Goal: Find specific page/section: Find specific page/section

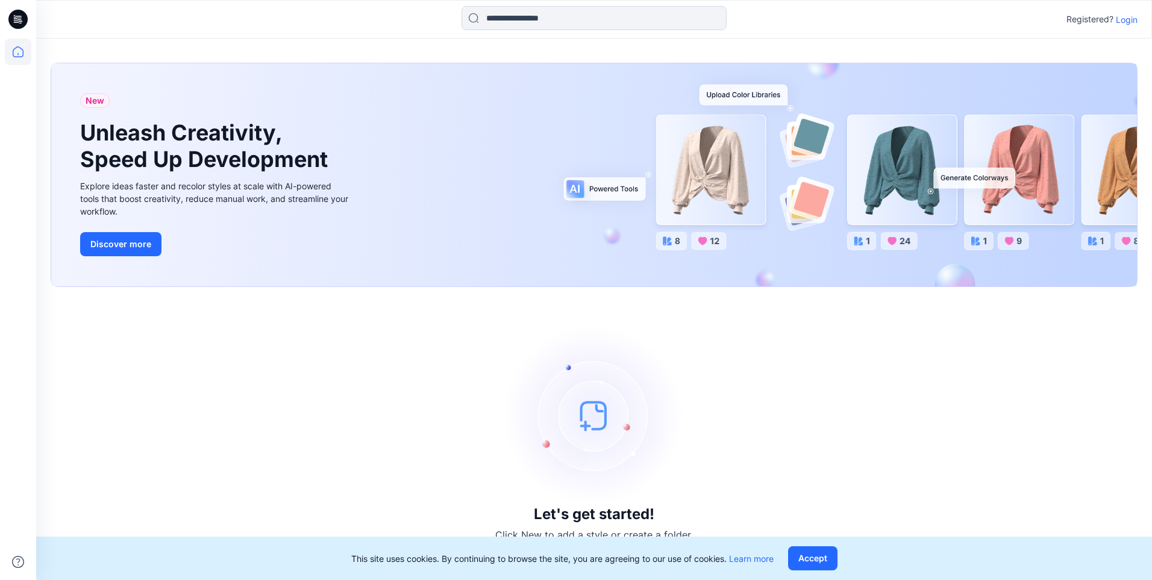
click at [1130, 18] on p "Login" at bounding box center [1127, 19] width 22 height 13
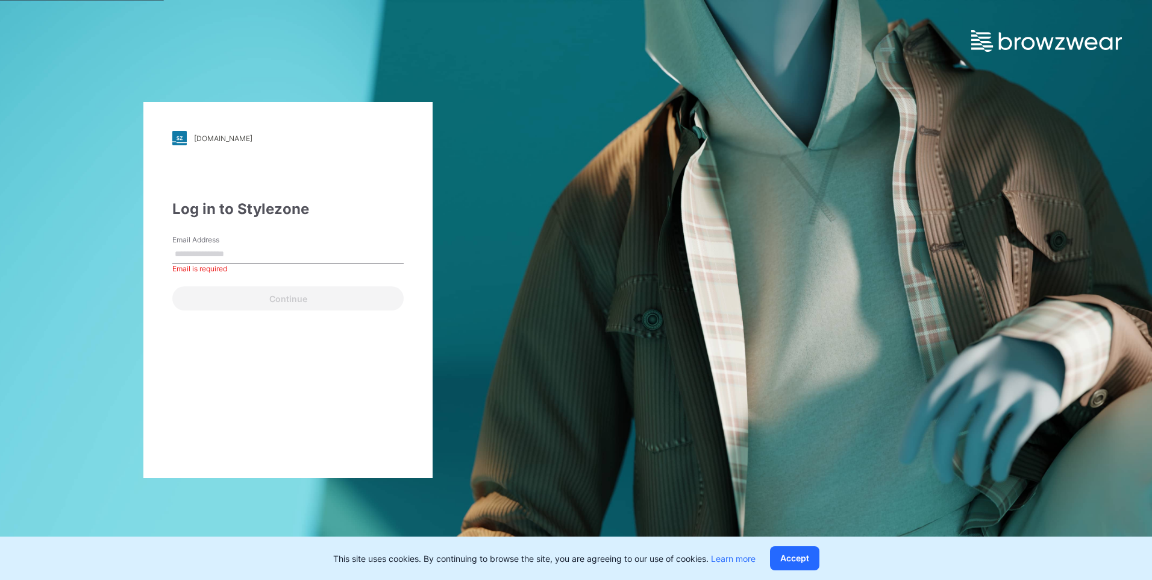
paste input "**********"
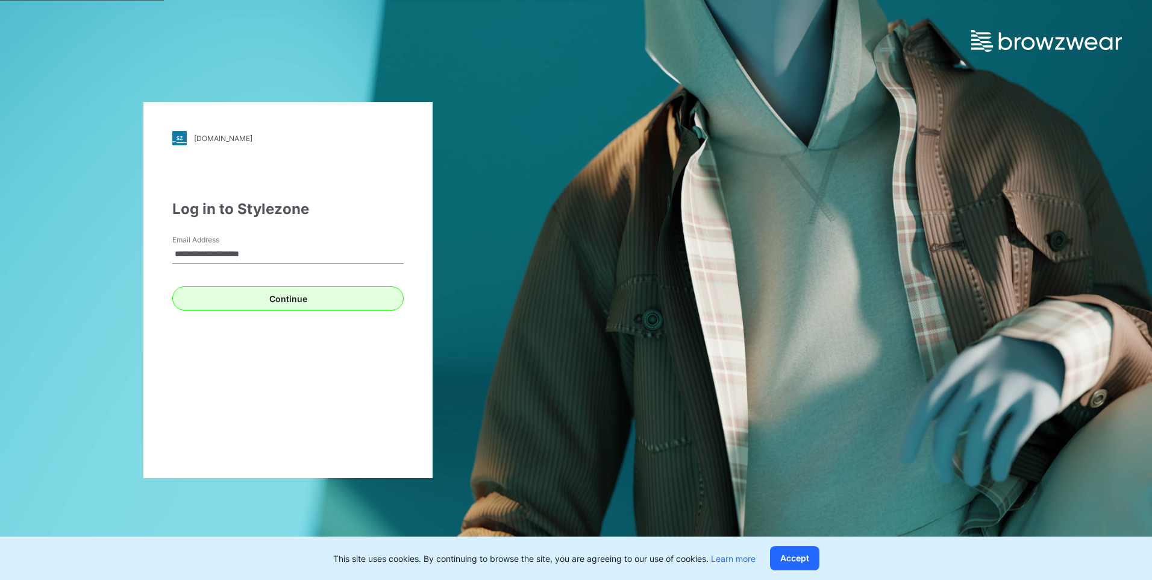
type input "**********"
click at [296, 300] on button "Continue" at bounding box center [287, 298] width 231 height 24
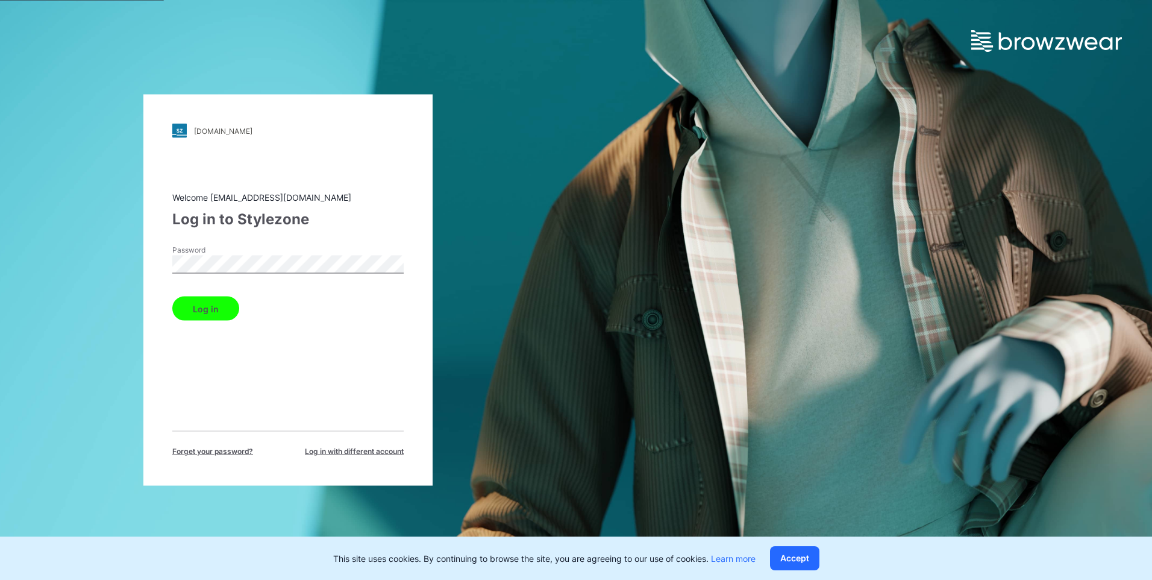
click at [196, 298] on button "Log in" at bounding box center [205, 308] width 67 height 24
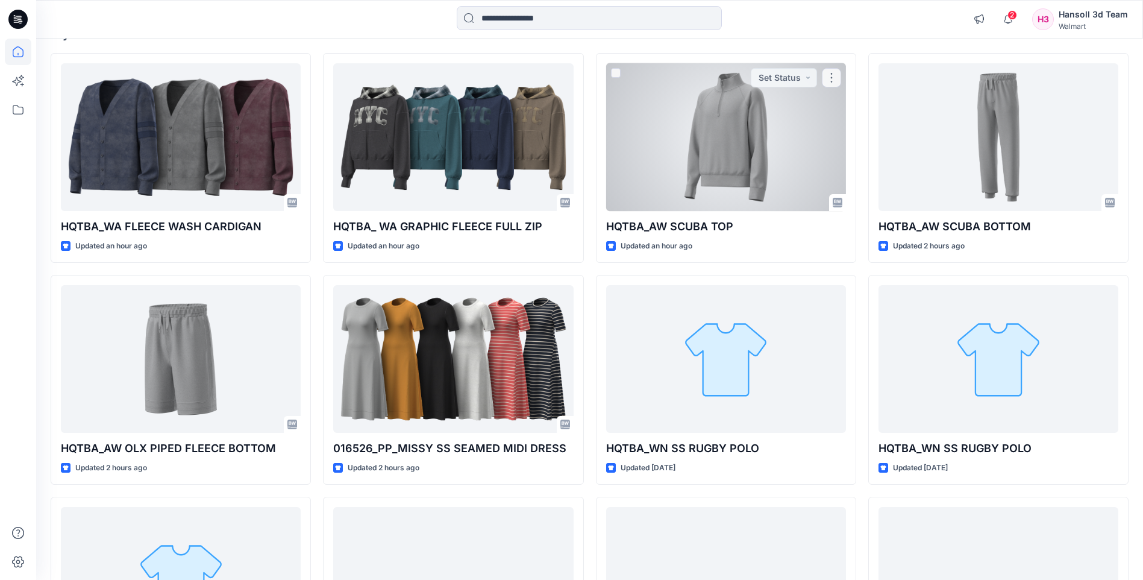
scroll to position [121, 0]
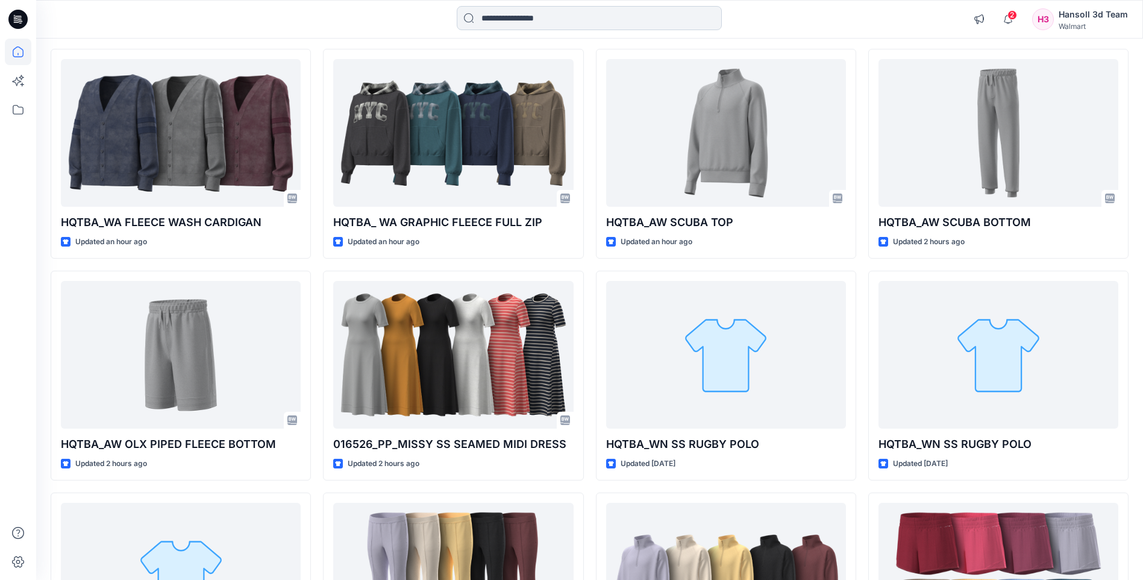
click at [538, 14] on input at bounding box center [589, 18] width 265 height 24
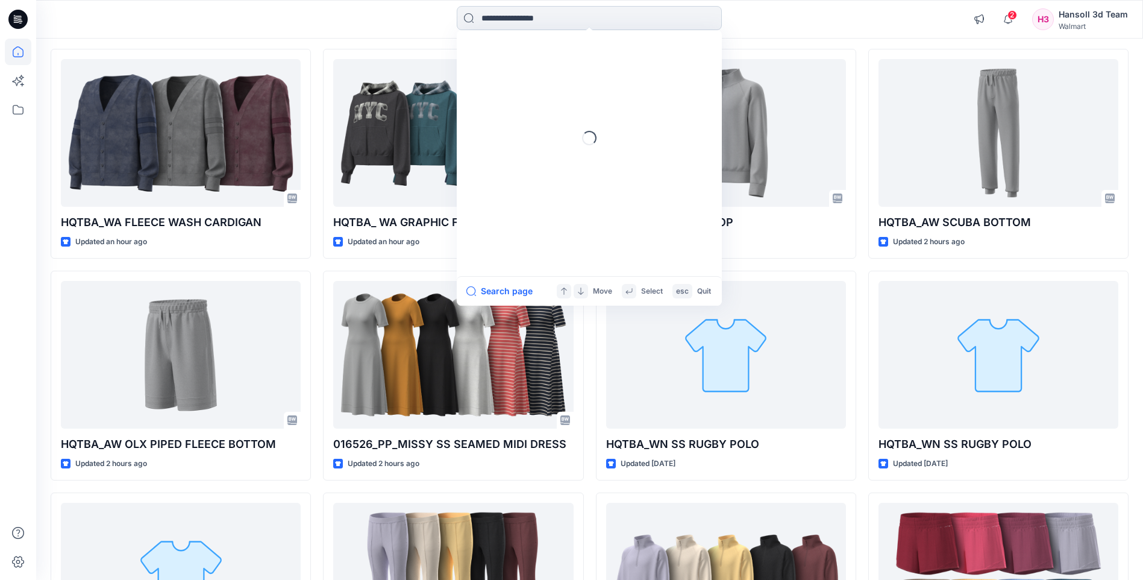
paste input "**********"
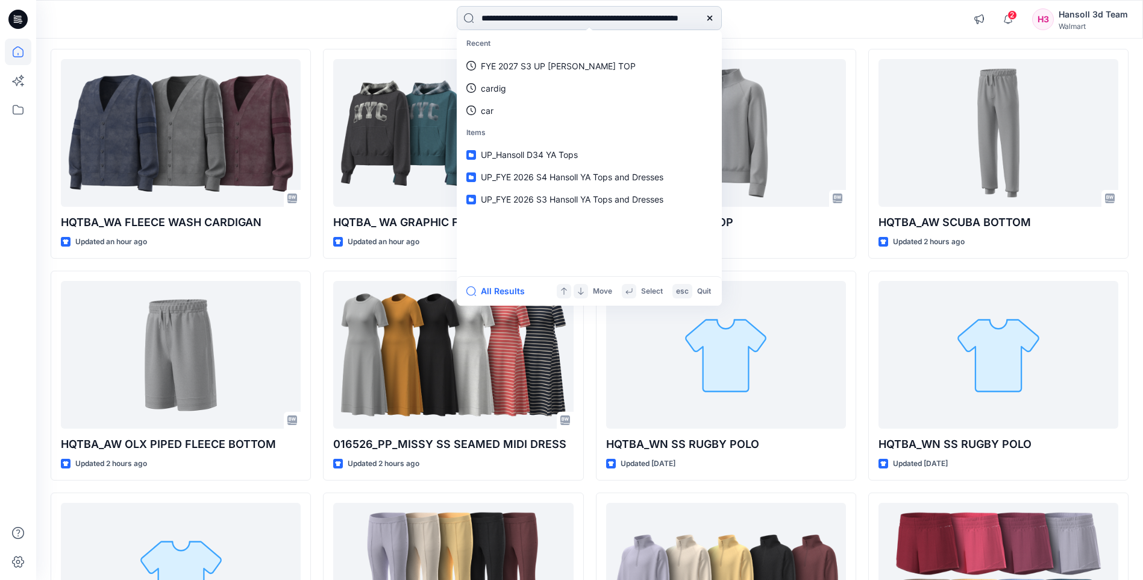
scroll to position [0, 67]
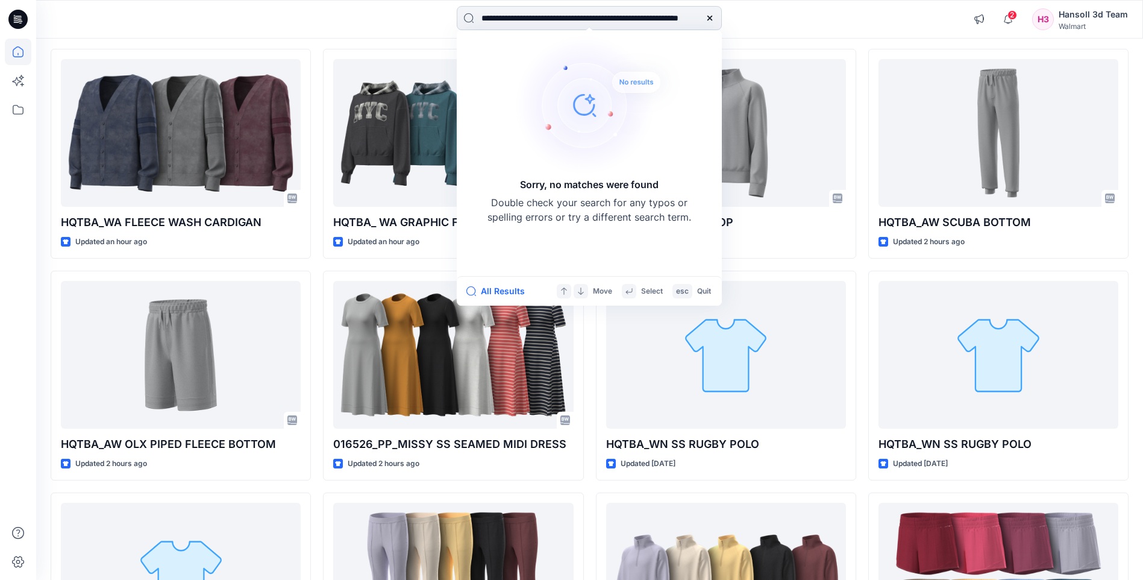
drag, startPoint x: 664, startPoint y: 18, endPoint x: 651, endPoint y: 17, distance: 12.7
click at [651, 17] on input "**********" at bounding box center [589, 18] width 265 height 24
type input "**********"
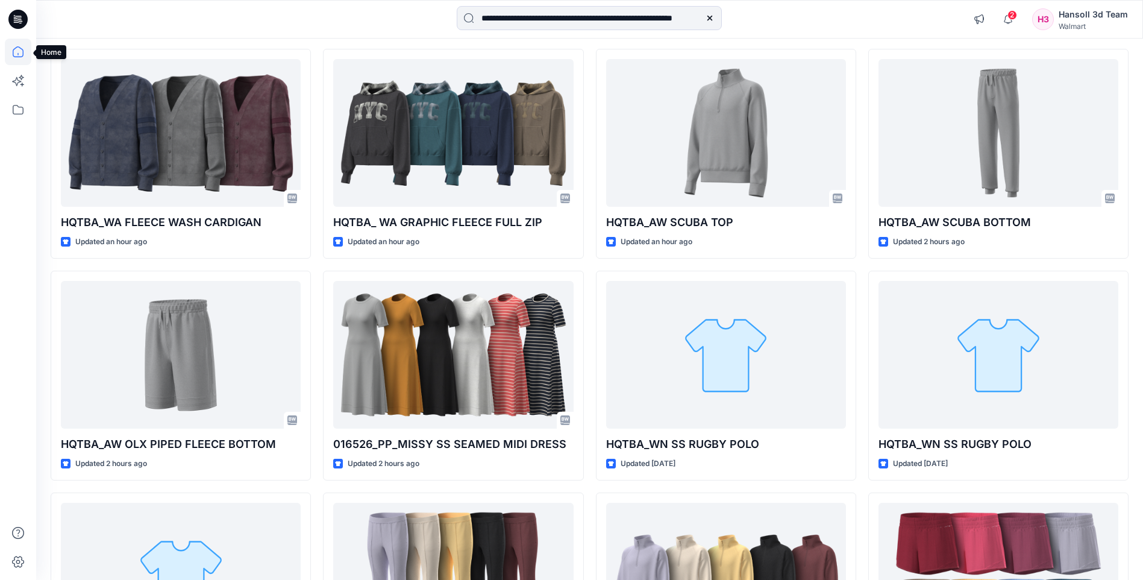
scroll to position [0, 0]
click at [10, 53] on icon at bounding box center [18, 52] width 27 height 27
click at [16, 51] on icon at bounding box center [18, 52] width 27 height 27
click at [25, 113] on icon at bounding box center [18, 109] width 27 height 27
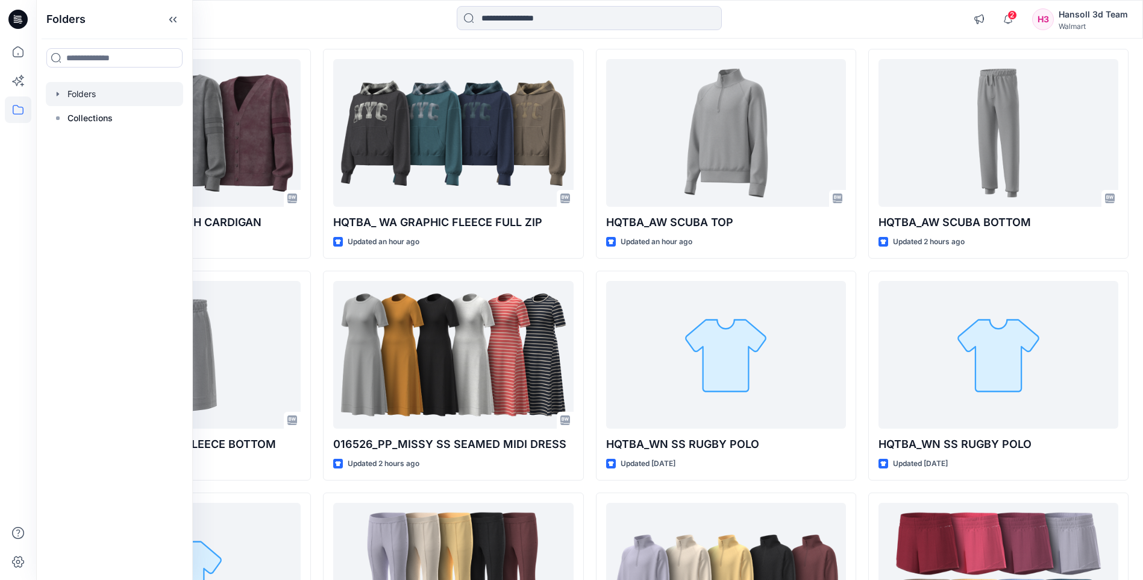
click at [90, 93] on div at bounding box center [114, 94] width 137 height 24
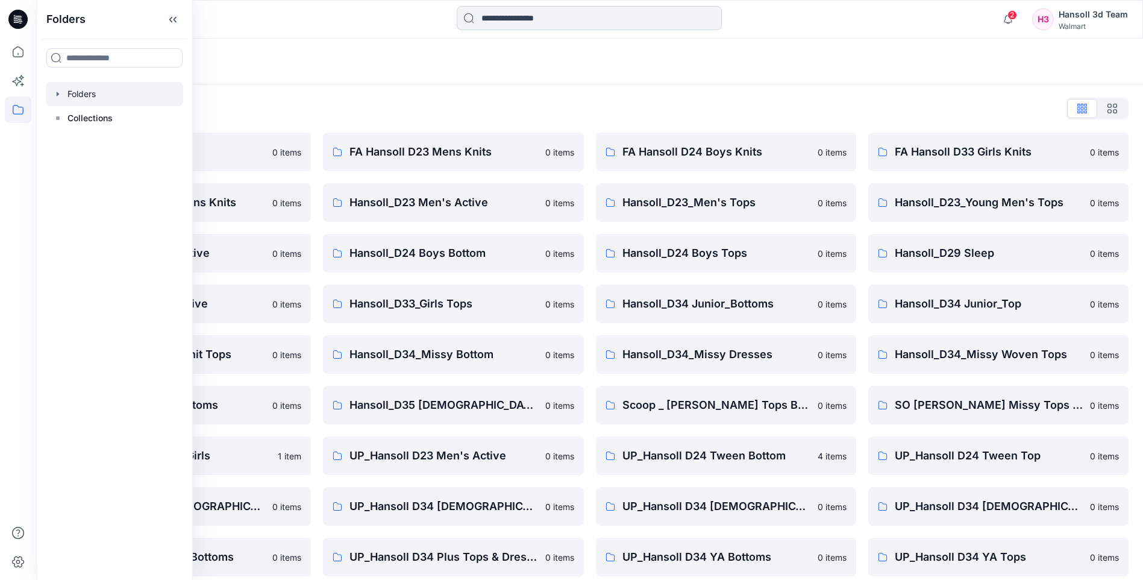
click at [557, 23] on input at bounding box center [589, 18] width 265 height 24
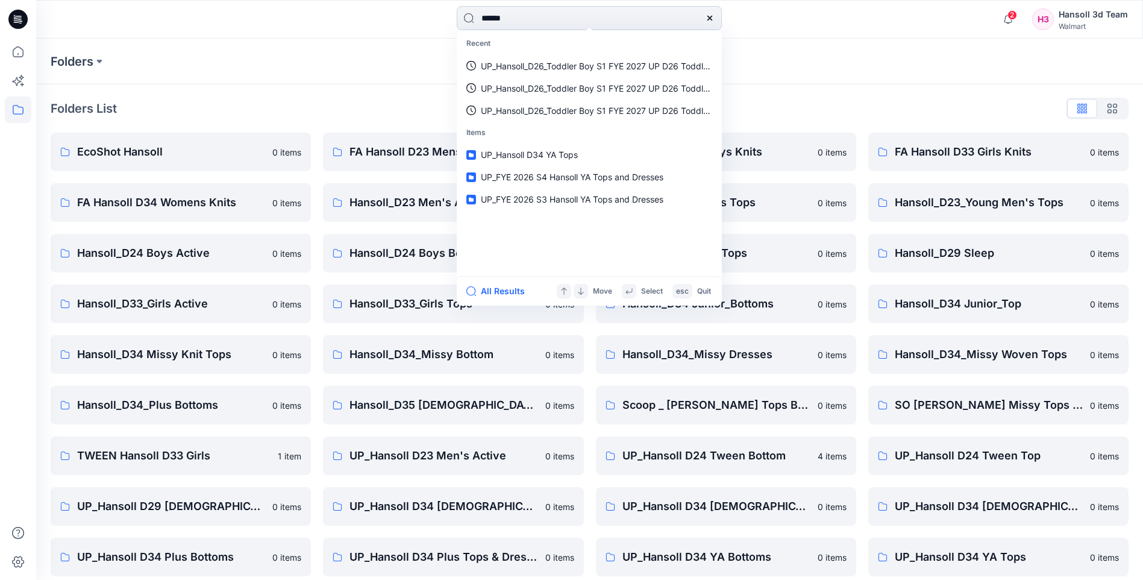
type input "*******"
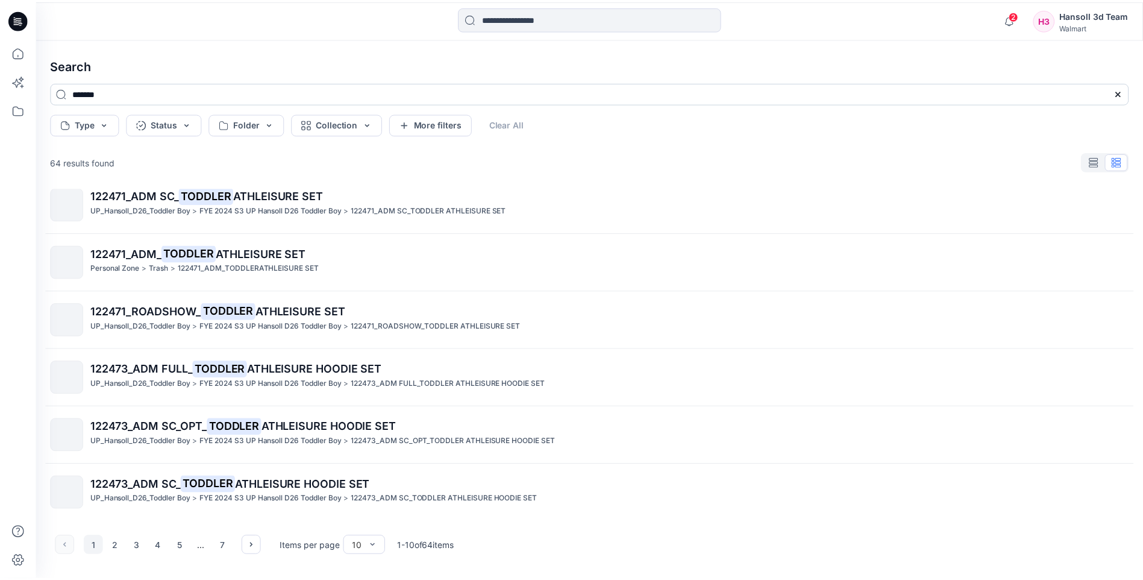
scroll to position [124, 0]
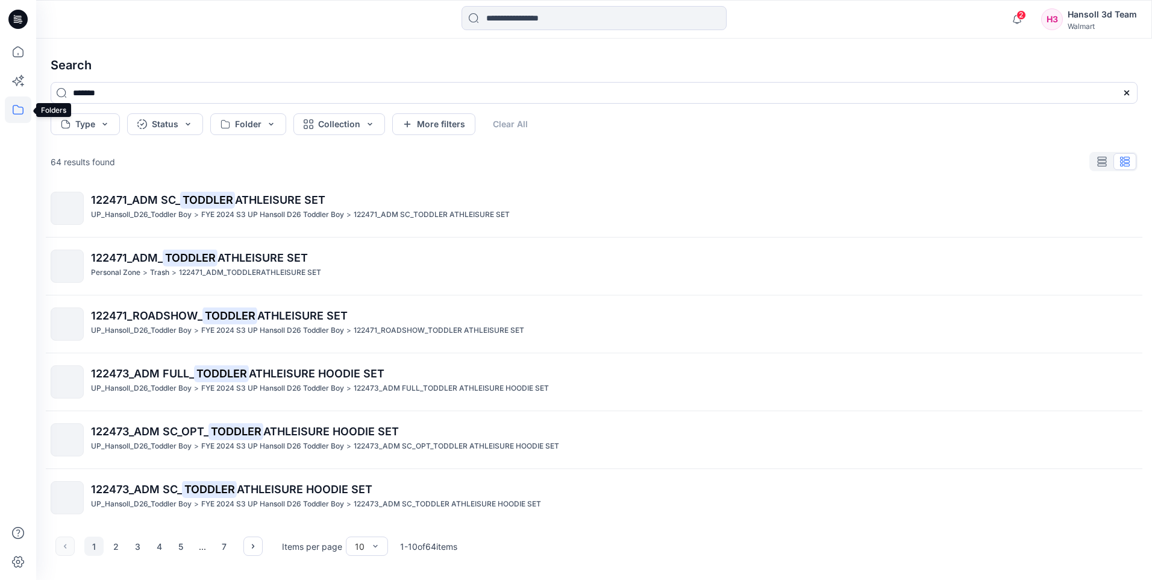
click at [16, 119] on icon at bounding box center [18, 109] width 27 height 27
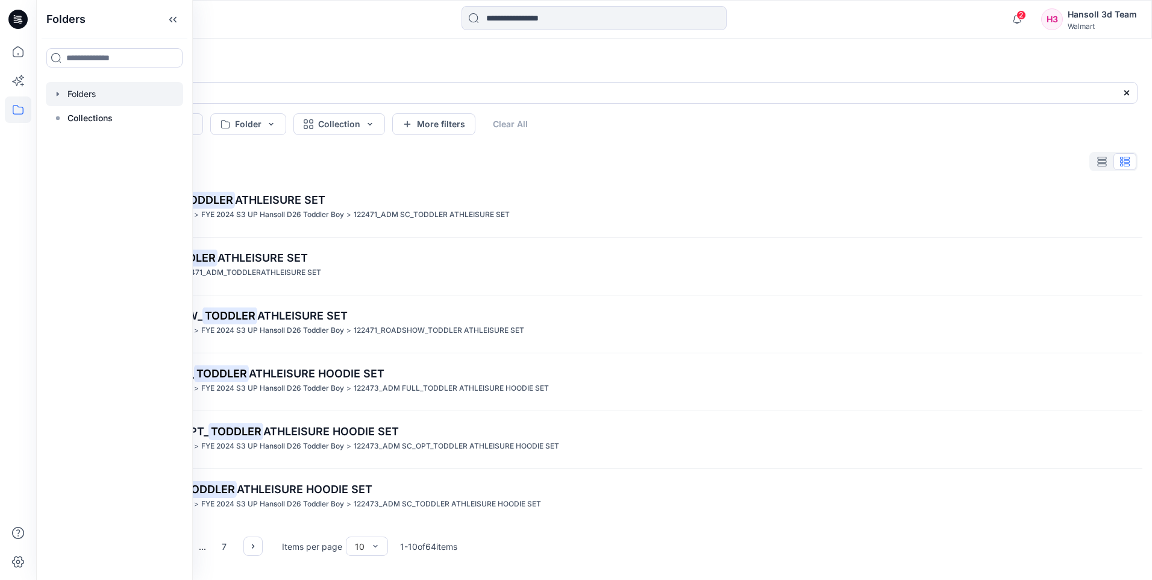
click at [78, 96] on div at bounding box center [114, 94] width 137 height 24
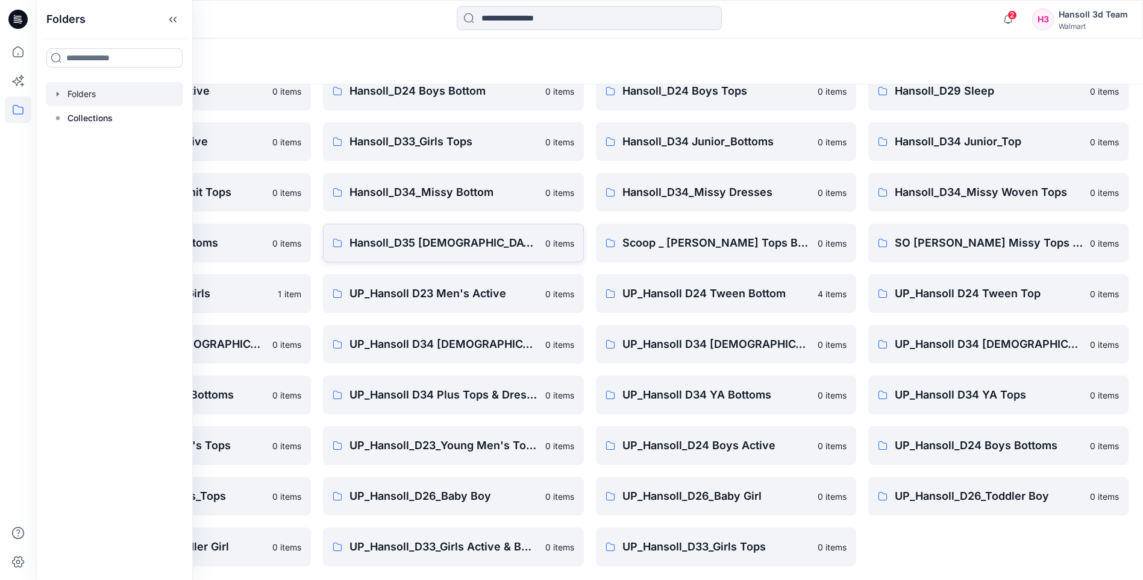
scroll to position [163, 0]
click at [961, 535] on div "FA Hansoll D33 Girls Knits 0 items Hansoll_D23_Young Men's Tops 0 items Hansoll…" at bounding box center [998, 267] width 260 height 595
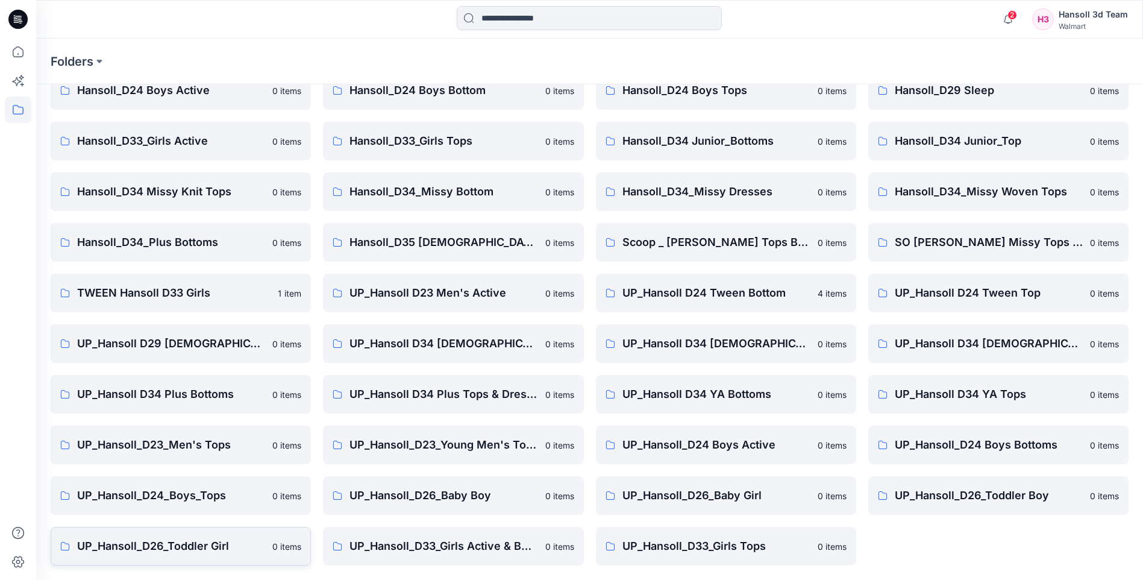
click at [196, 548] on p "UP_Hansoll_D26_Toddler Girl" at bounding box center [171, 546] width 188 height 17
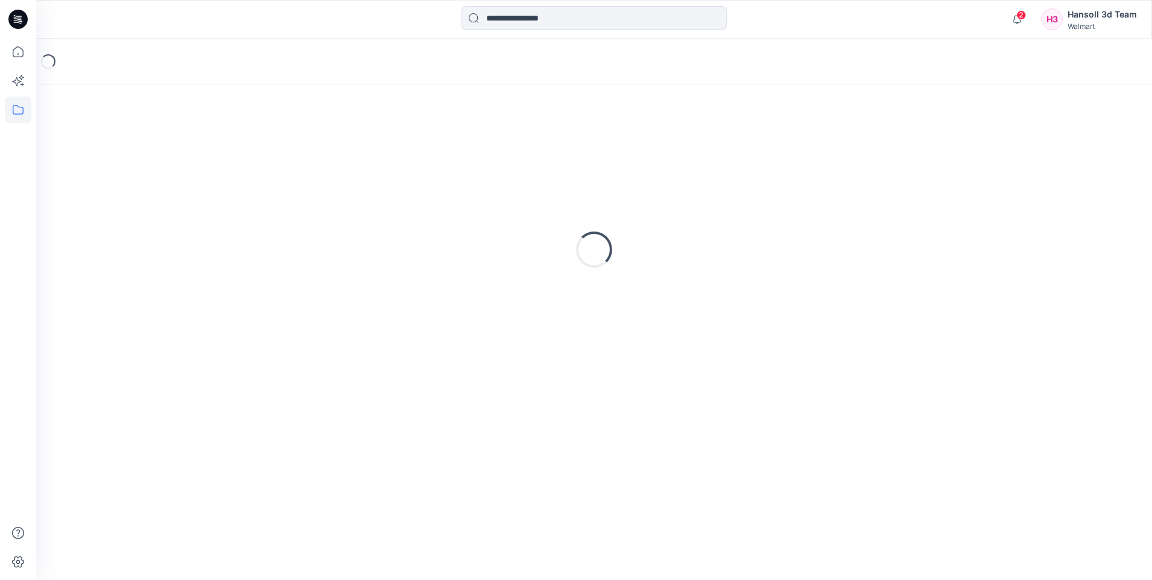
drag, startPoint x: 328, startPoint y: 402, endPoint x: 340, endPoint y: 389, distance: 17.1
click at [329, 401] on div "Loading..." at bounding box center [594, 331] width 1116 height 495
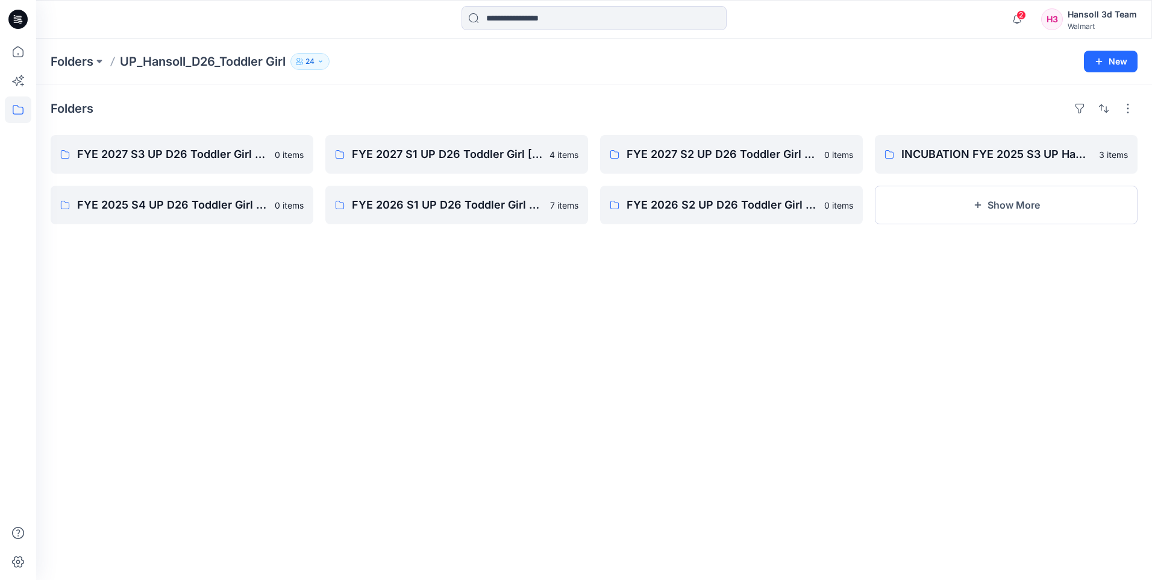
click at [740, 262] on div "Folders FYE 2027 S3 UP D26 Toddler Girl Hansoll 0 items FYE 2025 S4 UP D26 Todd…" at bounding box center [594, 331] width 1116 height 495
click at [454, 157] on p "FYE 2027 S1 UP D26 Toddler Girl [PERSON_NAME]" at bounding box center [455, 154] width 207 height 17
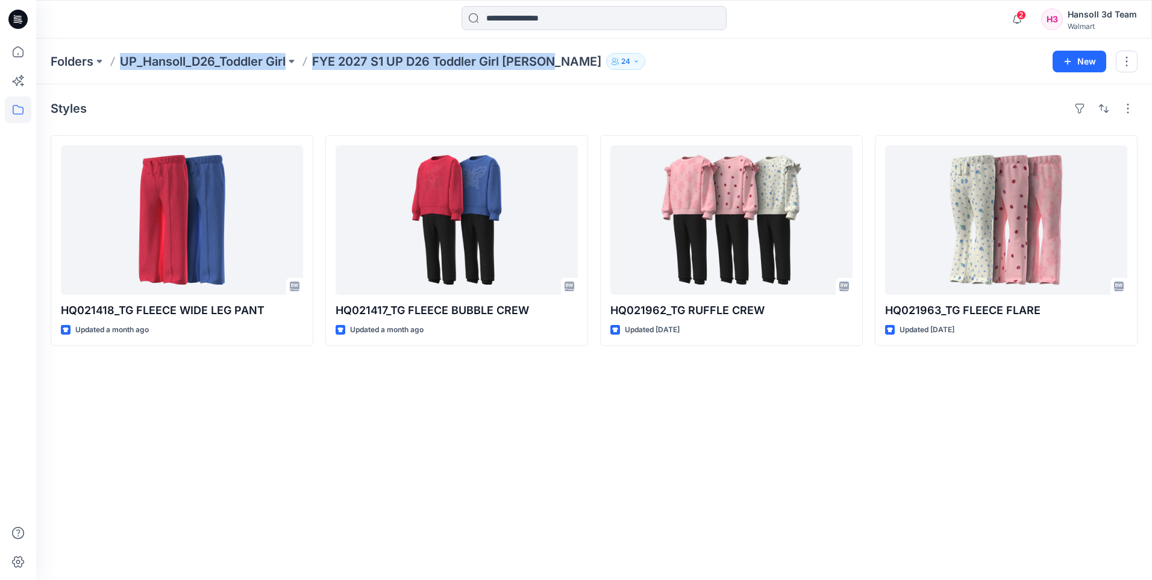
drag, startPoint x: 551, startPoint y: 64, endPoint x: 122, endPoint y: 75, distance: 429.2
click at [122, 75] on div "Folders UP_Hansoll_D26_Toddler Girl FYE 2027 S1 UP D26 Toddler Girl [PERSON_NAM…" at bounding box center [594, 62] width 1116 height 46
copy div "UP_Hansoll_D26_Toddler Girl FYE 2027 S1 UP D26 Toddler Girl [PERSON_NAME]"
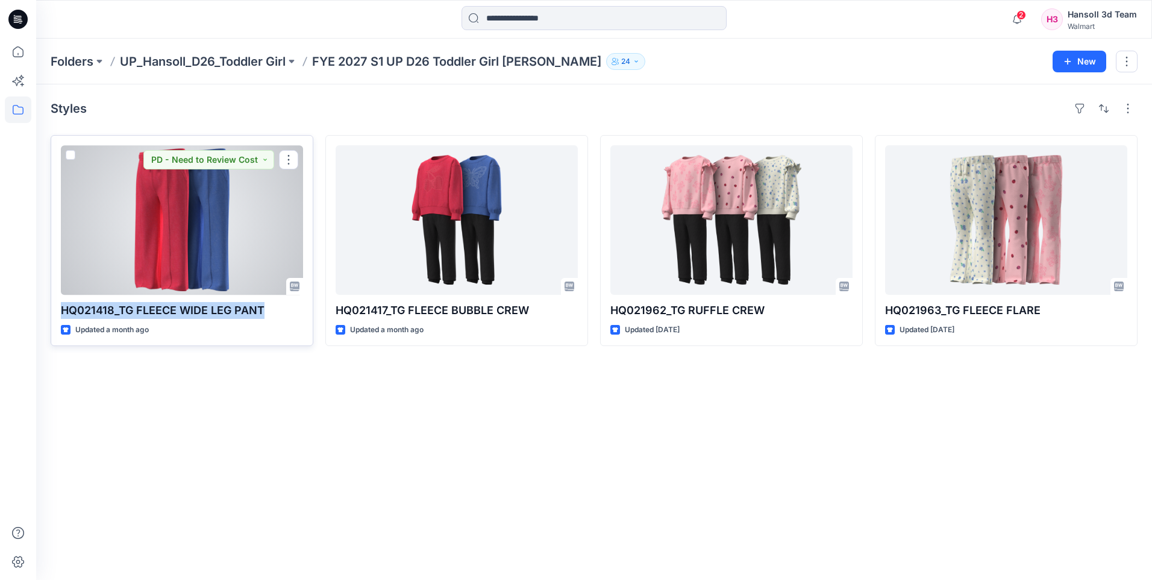
drag, startPoint x: 263, startPoint y: 315, endPoint x: 56, endPoint y: 313, distance: 207.3
click at [56, 313] on div "HQ021418_TG FLEECE WIDE LEG PANT Updated a month ago PD - Need to Review Cost" at bounding box center [182, 240] width 263 height 211
copy p "HQ021418_TG FLEECE WIDE LEG PANT"
click at [189, 249] on div at bounding box center [182, 219] width 242 height 149
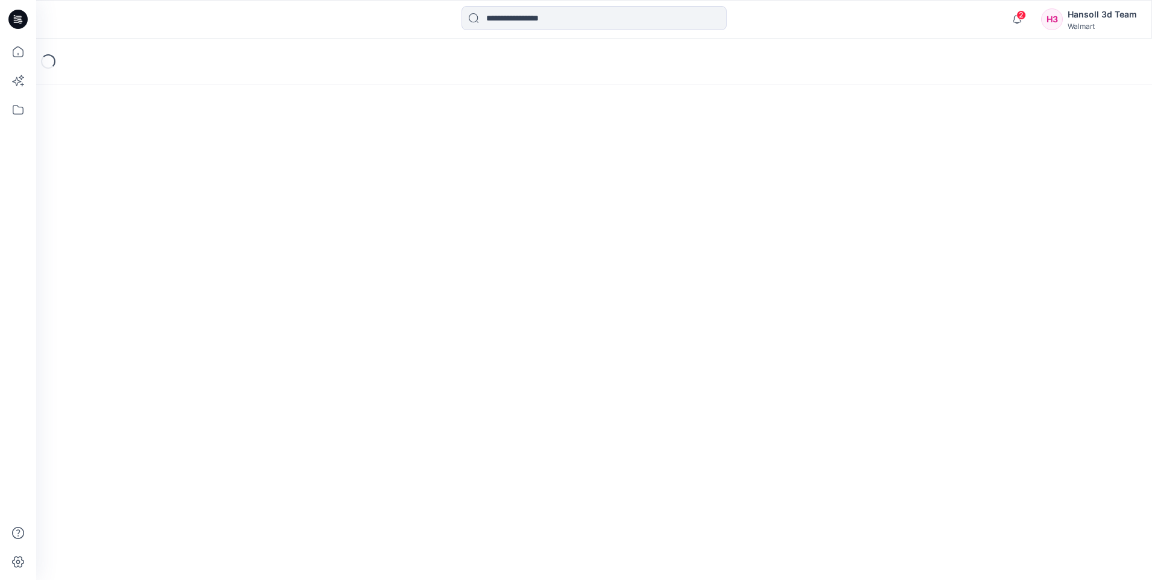
click at [189, 249] on div "Loading..." at bounding box center [594, 309] width 1116 height 541
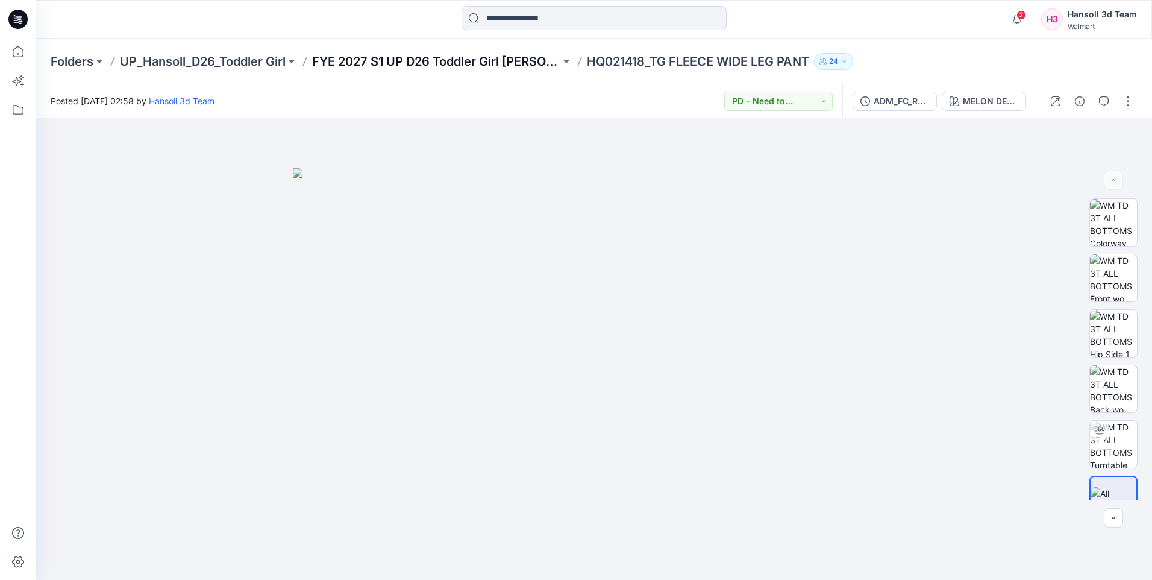
click at [467, 69] on p "FYE 2027 S1 UP D26 Toddler Girl [PERSON_NAME]" at bounding box center [436, 61] width 248 height 17
